Goal: Find specific page/section: Find specific page/section

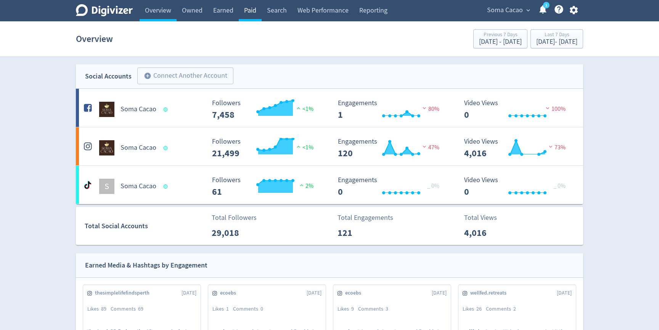
click at [244, 10] on link "Paid" at bounding box center [250, 10] width 23 height 21
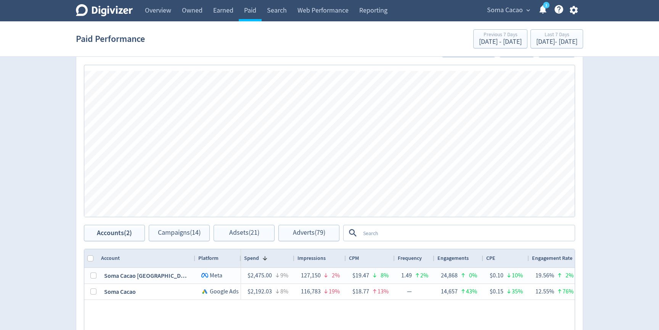
scroll to position [236, 0]
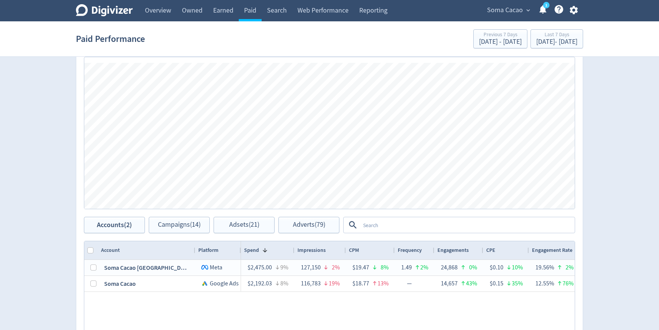
click at [406, 226] on textarea at bounding box center [467, 225] width 214 height 14
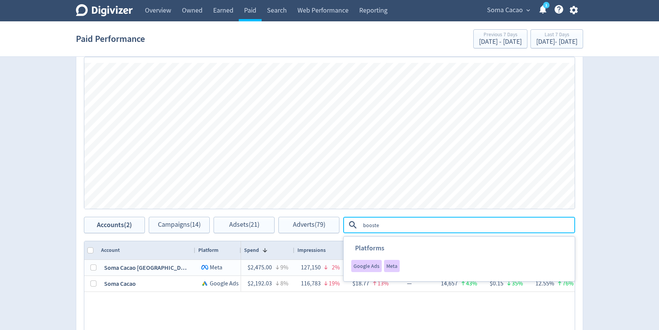
type textarea "boosted"
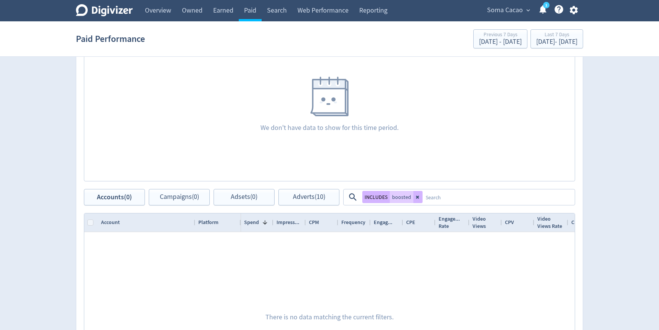
scroll to position [265, 0]
click at [288, 196] on button "Adverts (10)" at bounding box center [308, 196] width 61 height 16
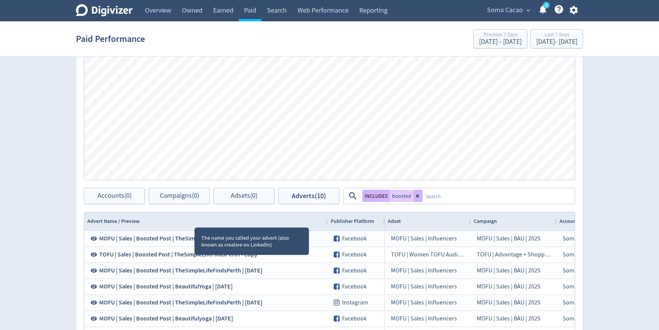
drag, startPoint x: 194, startPoint y: 221, endPoint x: 330, endPoint y: 218, distance: 135.4
click at [329, 218] on div at bounding box center [327, 221] width 3 height 18
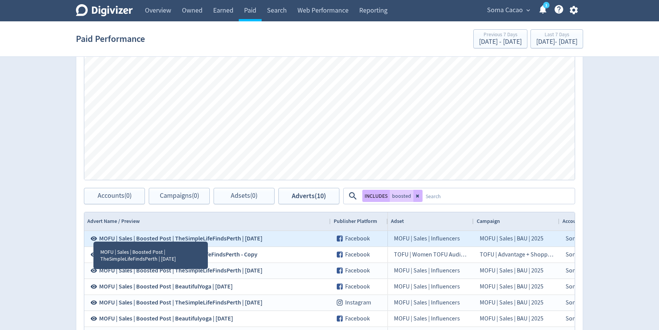
click at [94, 238] on icon at bounding box center [94, 239] width 6 height 4
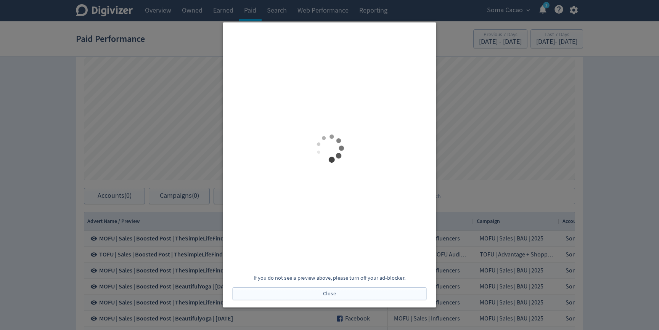
scroll to position [3, 0]
click at [554, 128] on div at bounding box center [329, 165] width 659 height 330
